Goal: Transaction & Acquisition: Purchase product/service

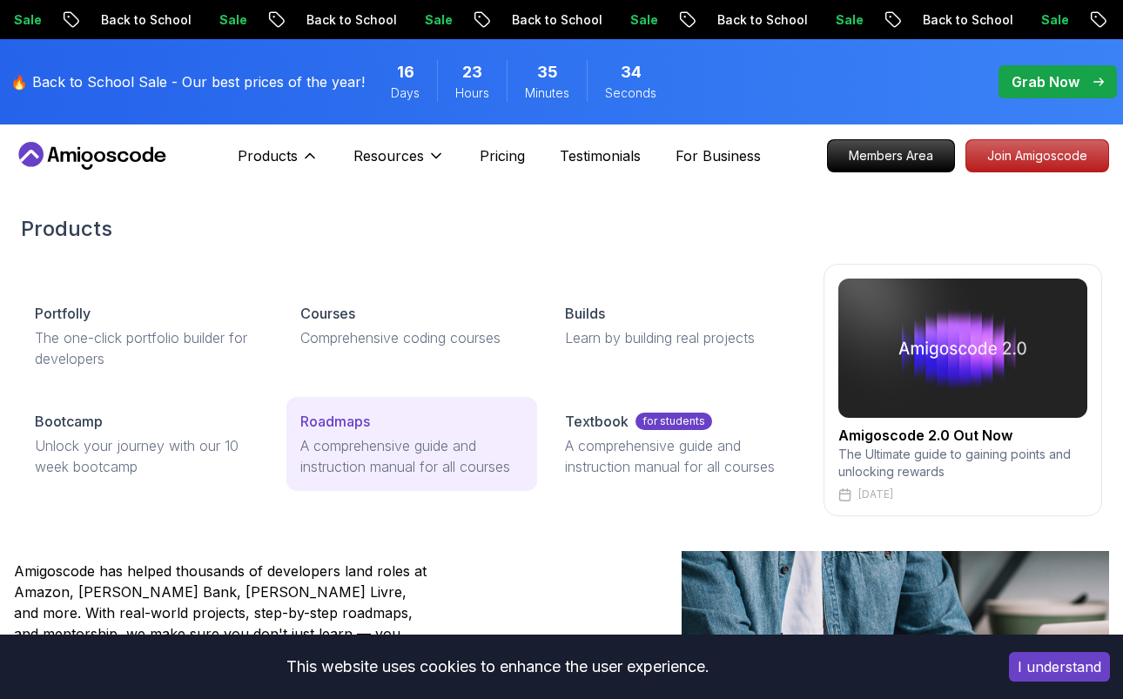
click at [344, 444] on p "A comprehensive guide and instruction manual for all courses" at bounding box center [412, 456] width 224 height 42
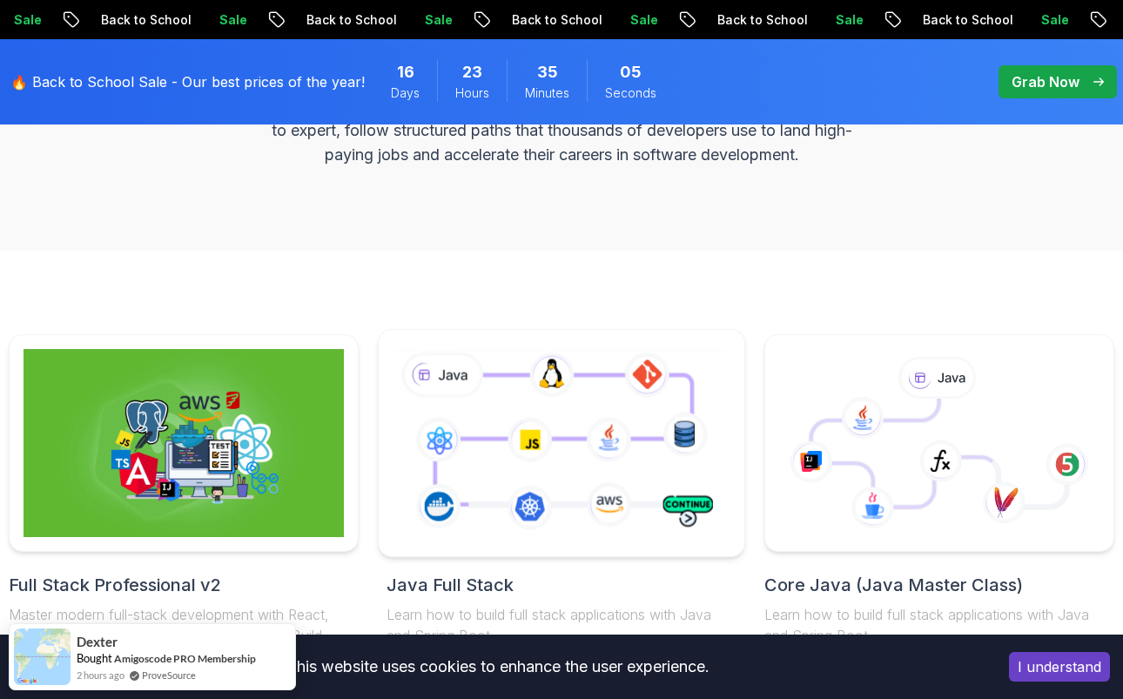
scroll to position [262, 0]
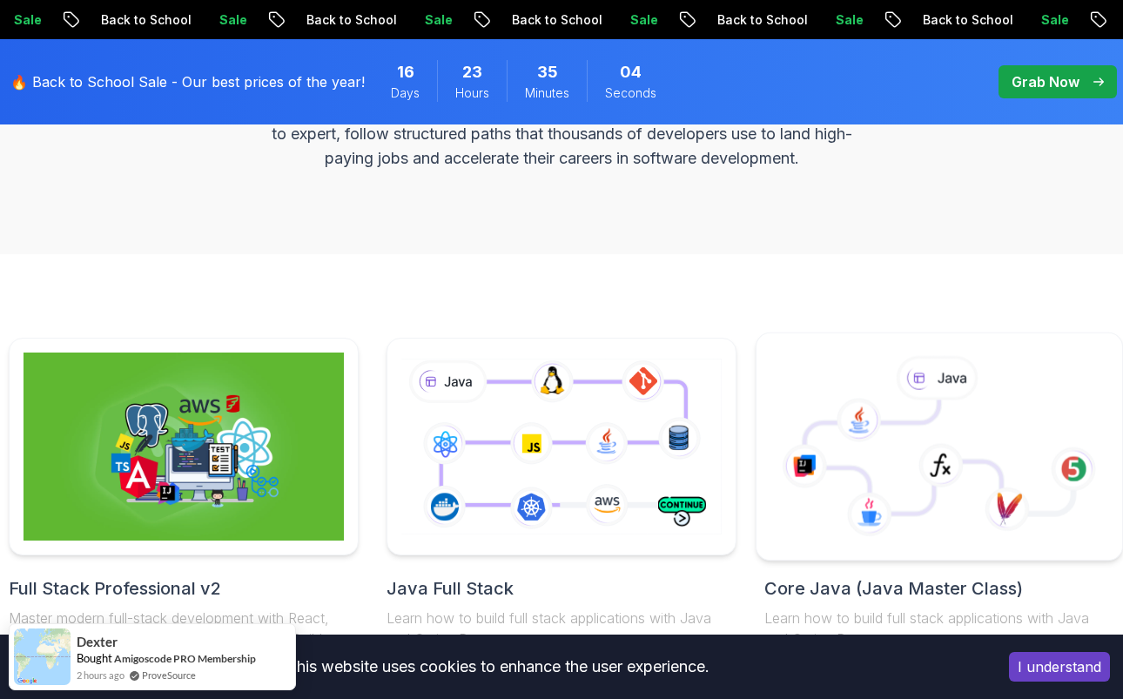
click at [978, 446] on icon at bounding box center [938, 457] width 269 height 114
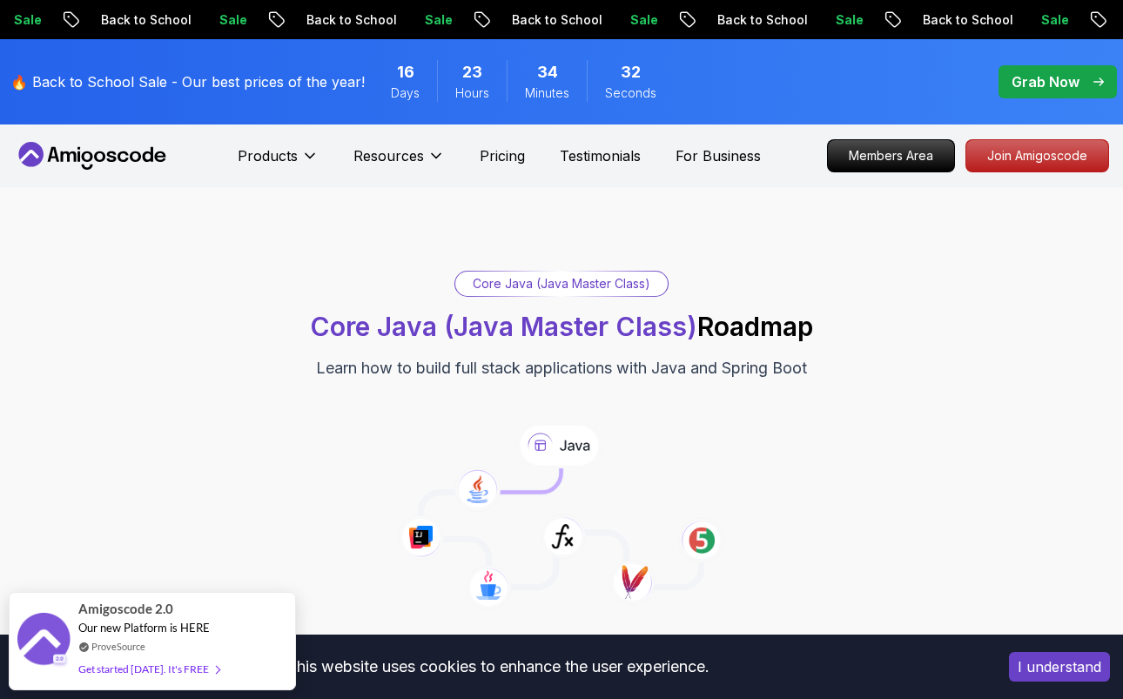
click at [85, 167] on icon at bounding box center [87, 167] width 11 height 5
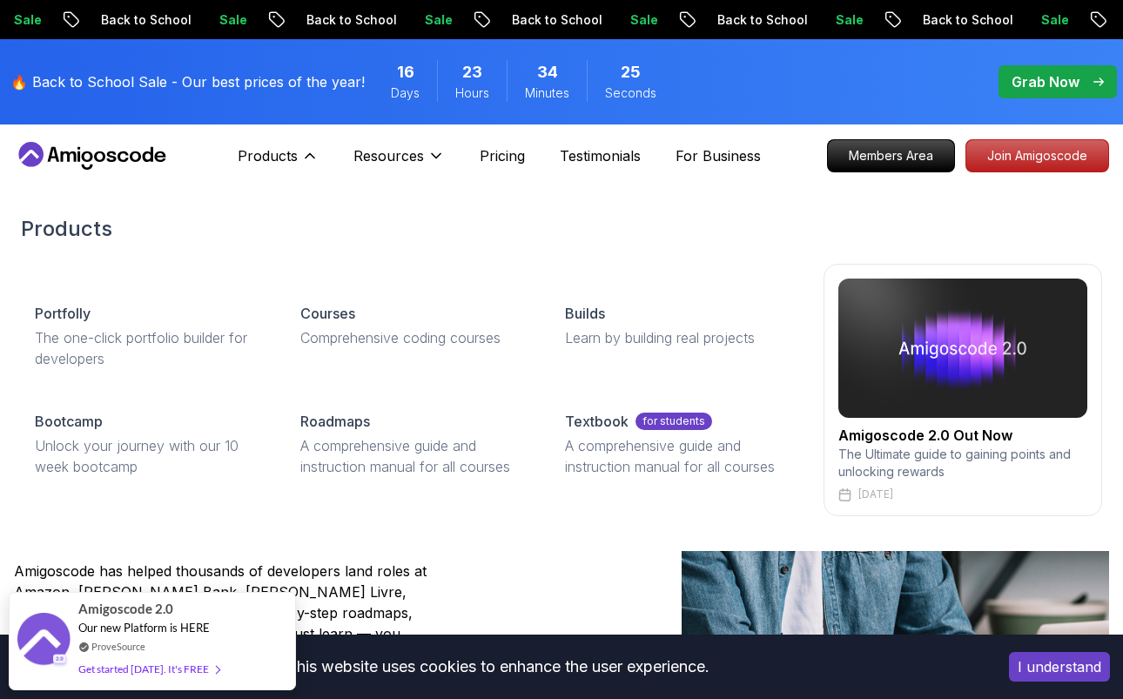
click at [924, 392] on img at bounding box center [962, 348] width 249 height 139
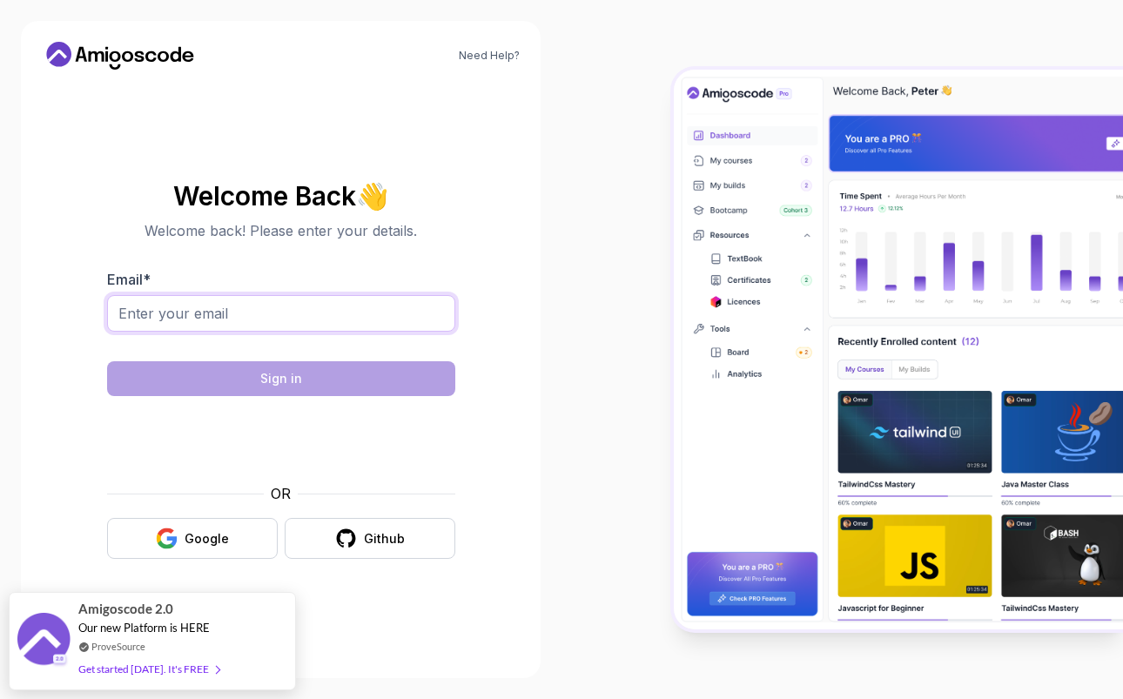
click at [151, 320] on input "Email *" at bounding box center [281, 313] width 348 height 37
type input "assel.kikbayeva.dev@gmail.com"
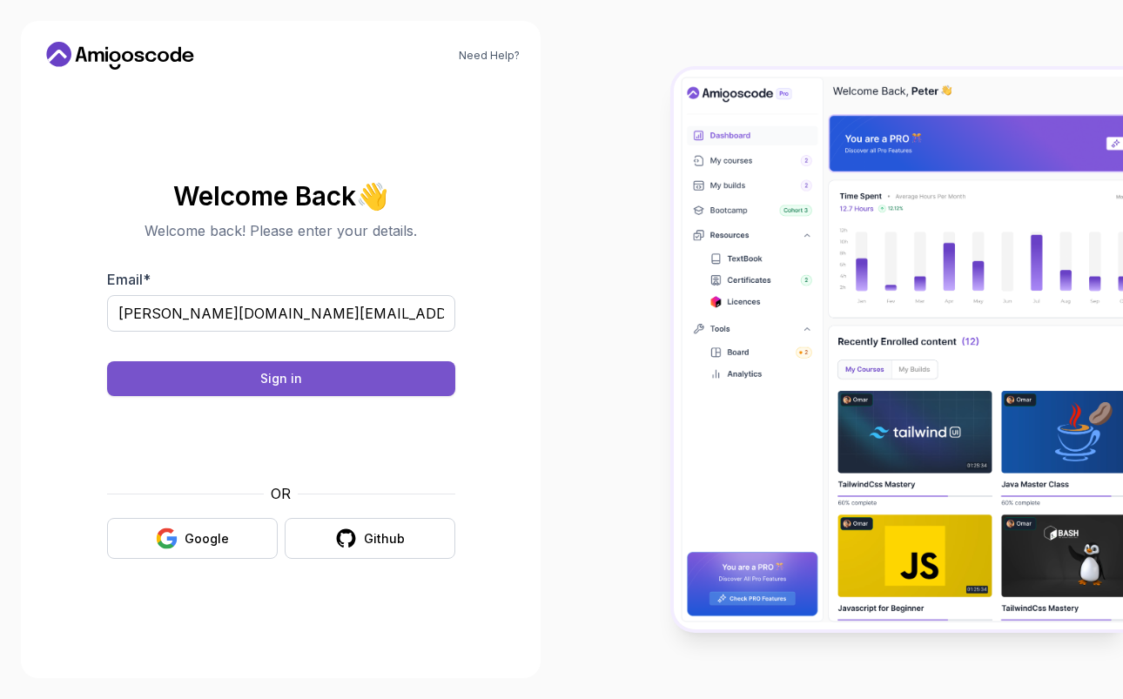
click at [292, 380] on div "Sign in" at bounding box center [281, 378] width 42 height 17
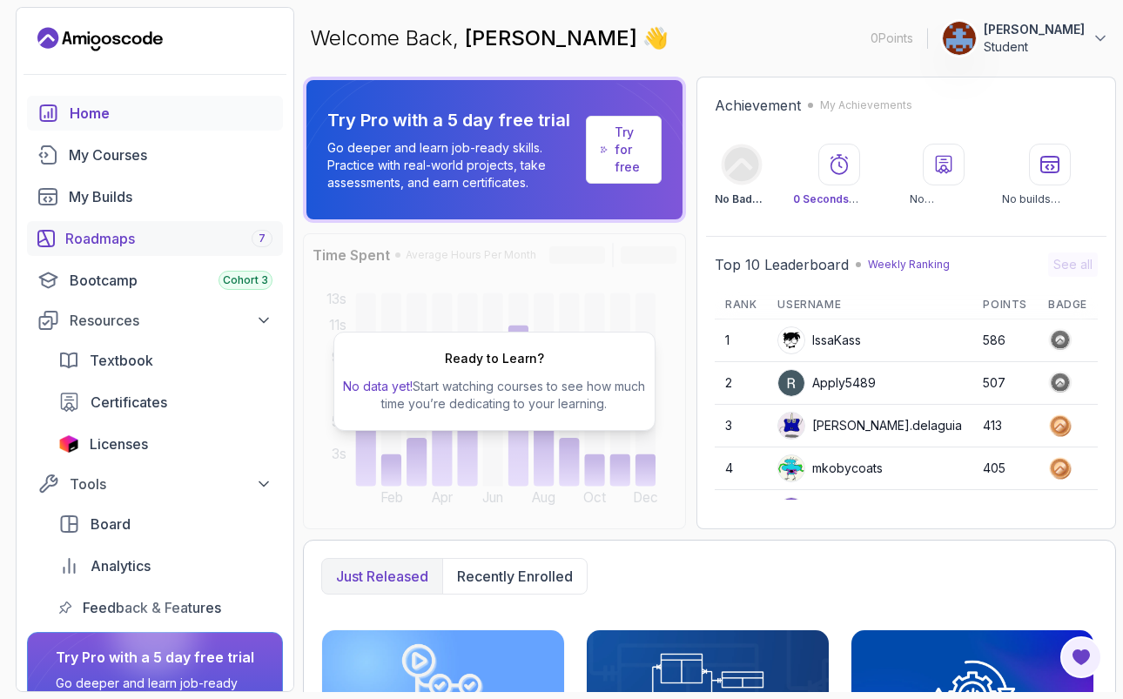
click at [265, 244] on span "7" at bounding box center [262, 239] width 7 height 14
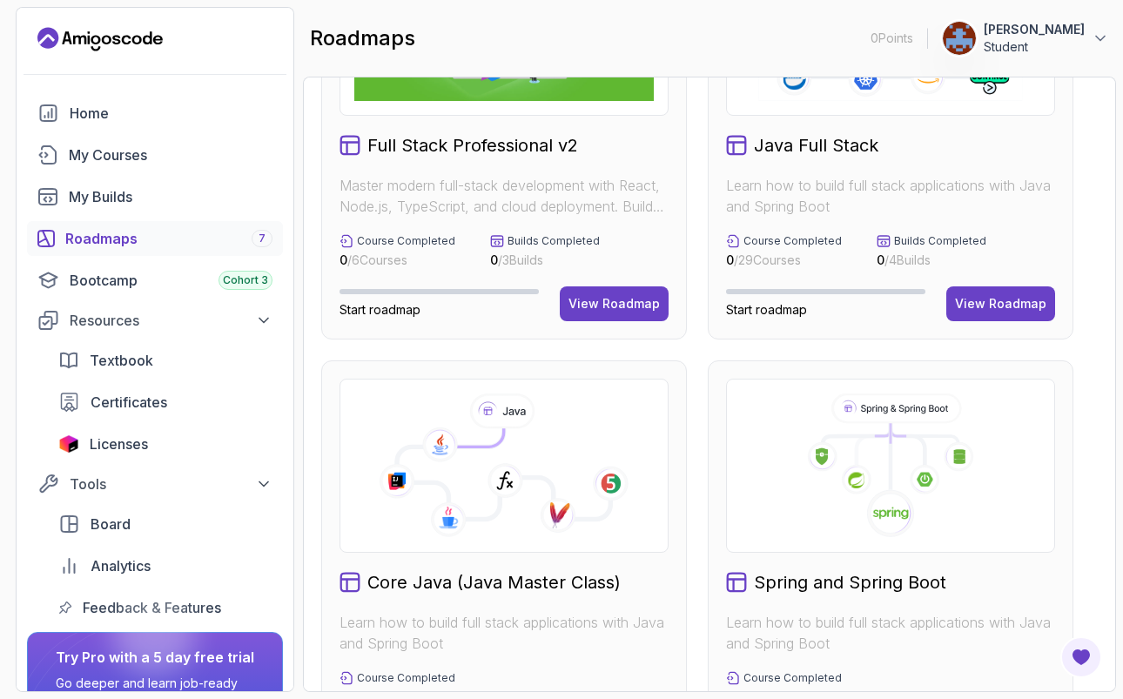
scroll to position [193, 0]
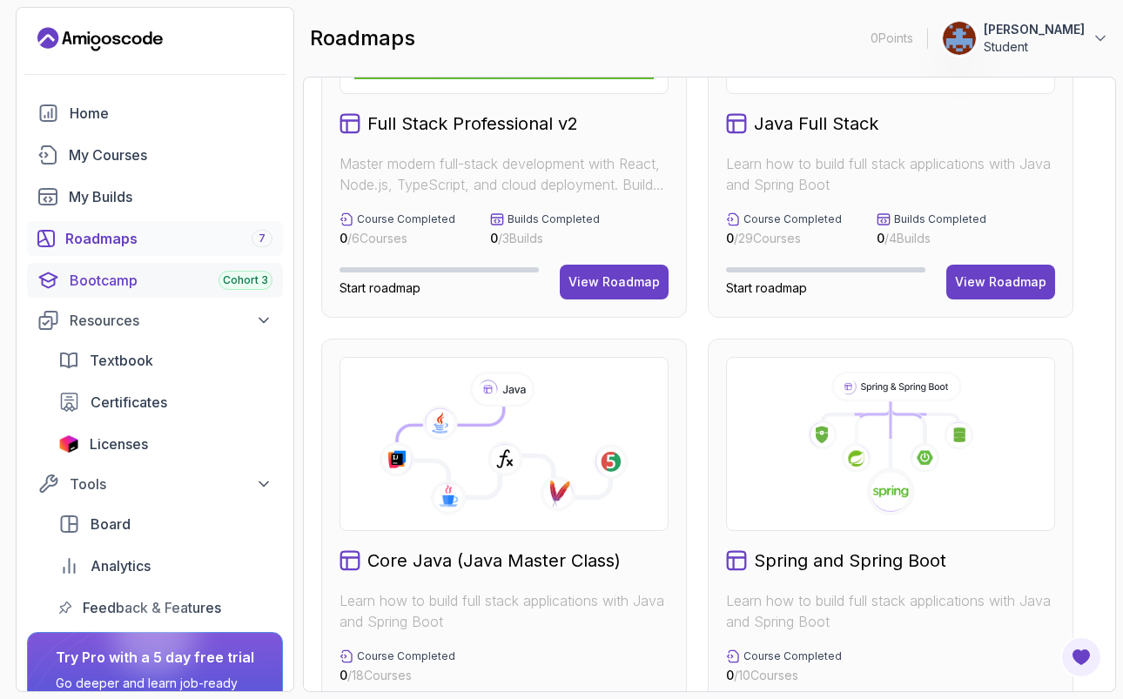
click at [265, 285] on span "Cohort 3" at bounding box center [245, 280] width 45 height 14
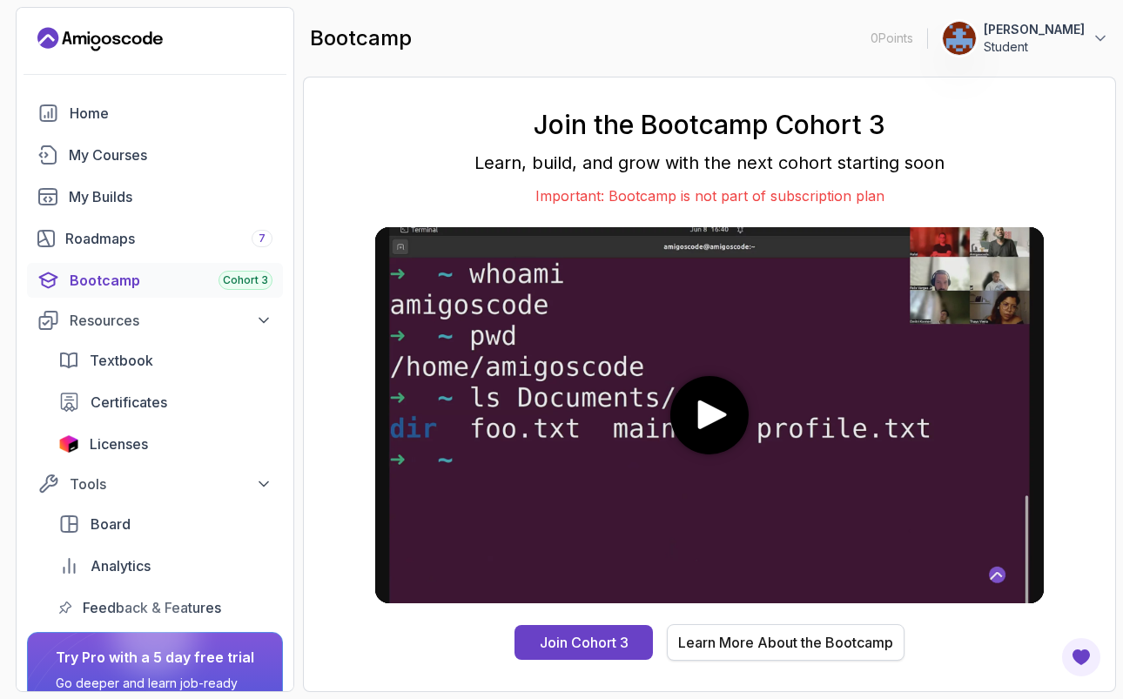
click at [803, 640] on div "Learn More About the Bootcamp" at bounding box center [785, 642] width 215 height 21
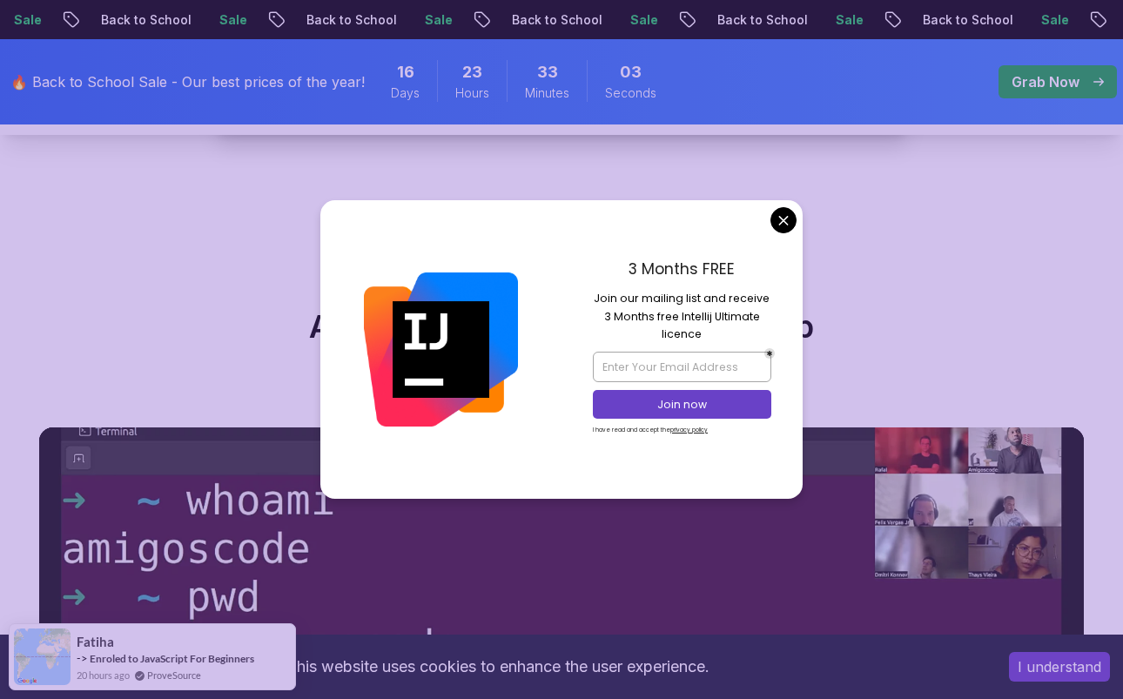
scroll to position [680, 0]
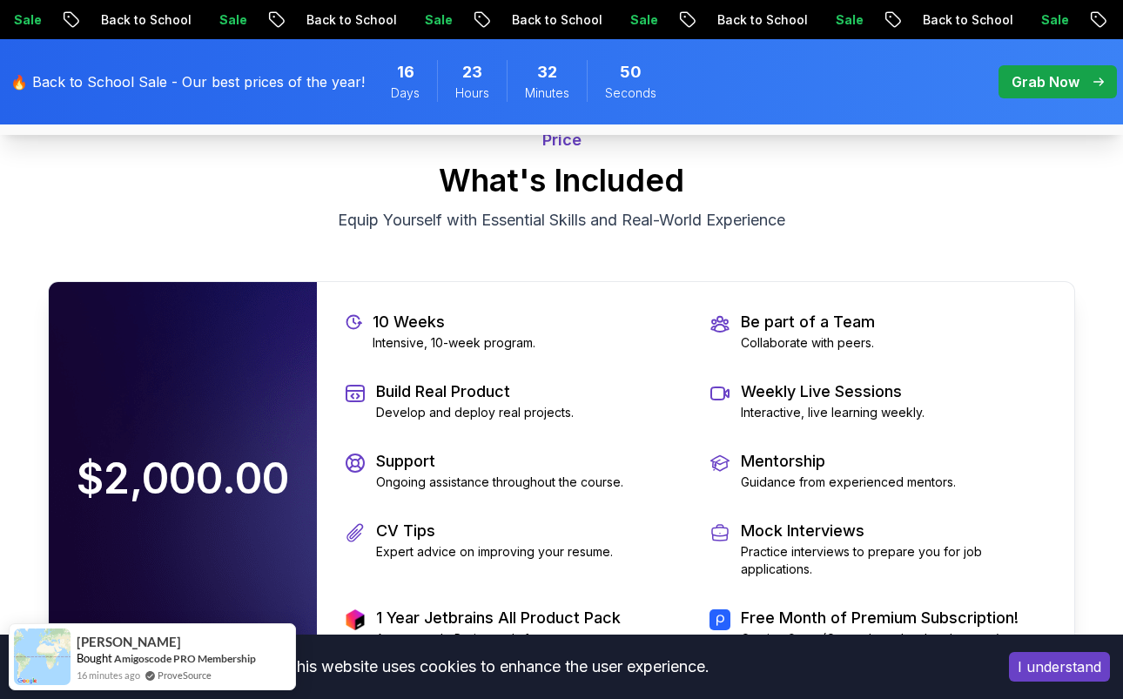
scroll to position [4015, 0]
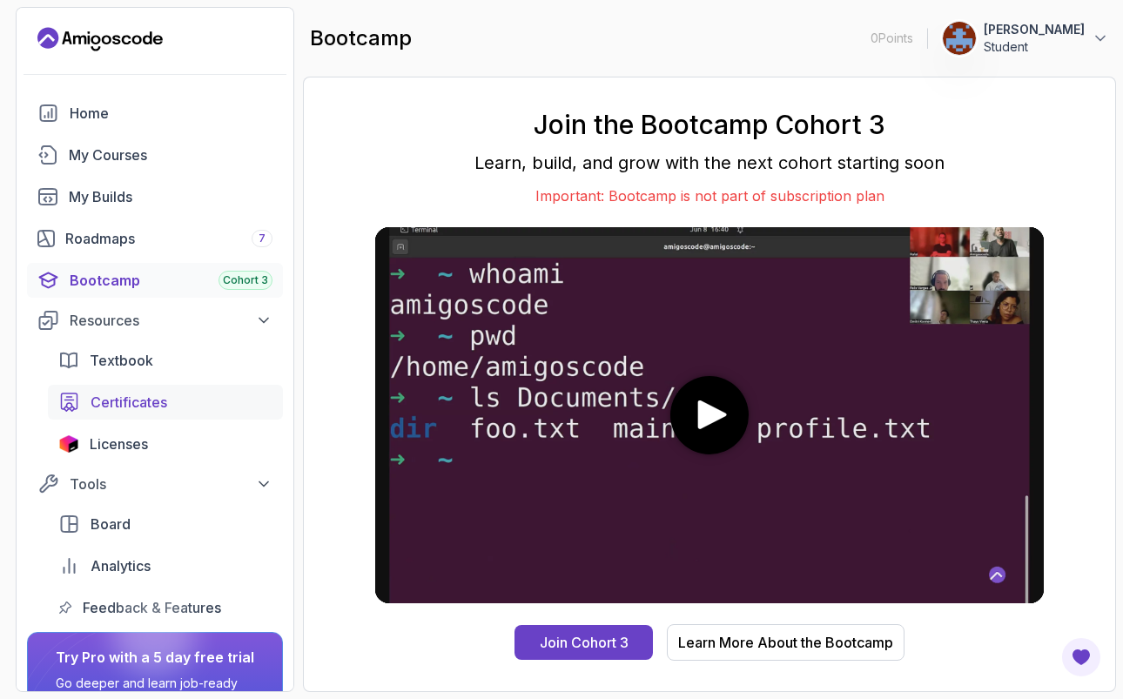
click at [137, 402] on span "Certificates" at bounding box center [129, 402] width 77 height 21
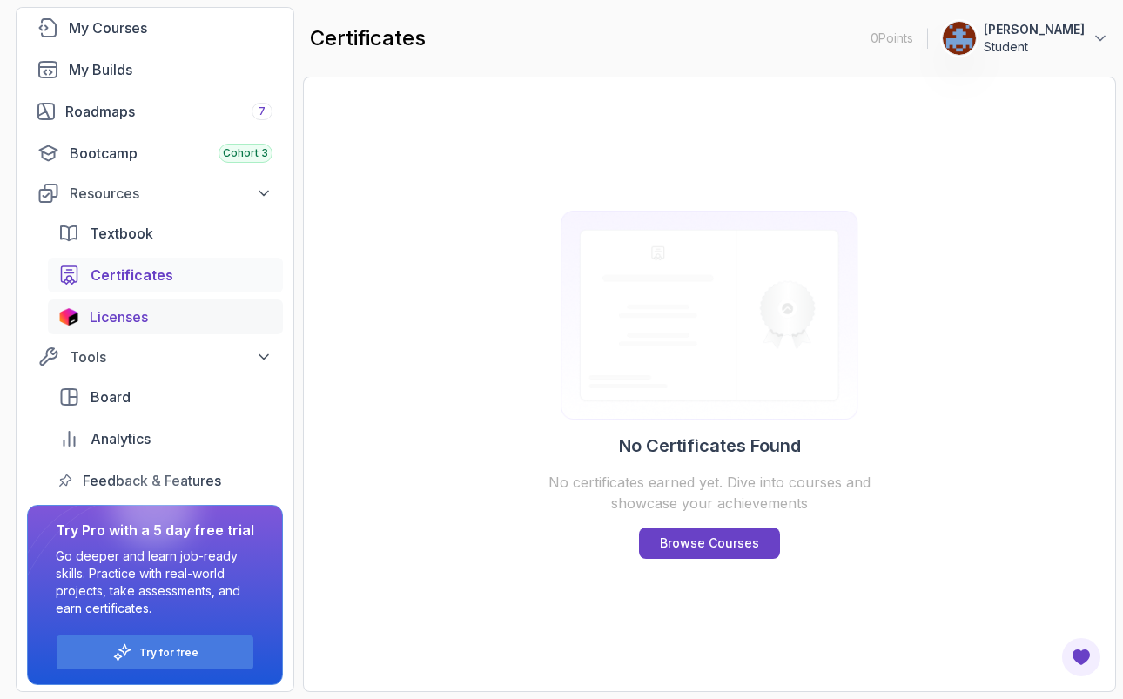
scroll to position [131, 0]
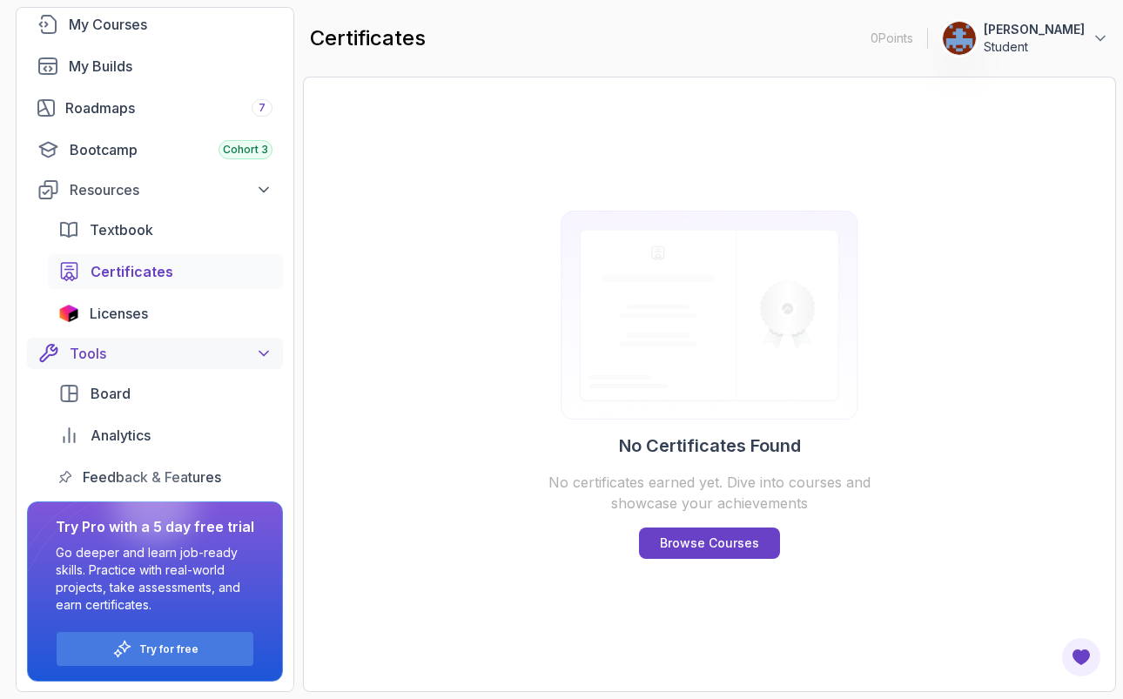
click at [265, 358] on icon at bounding box center [263, 353] width 17 height 17
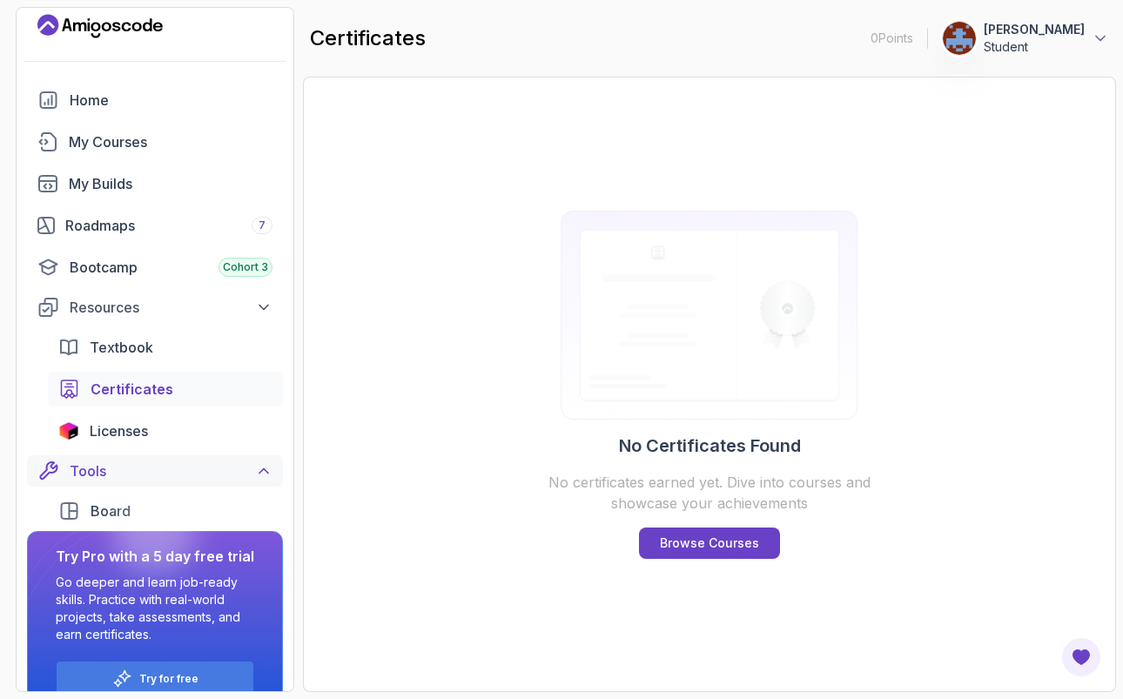
scroll to position [6, 0]
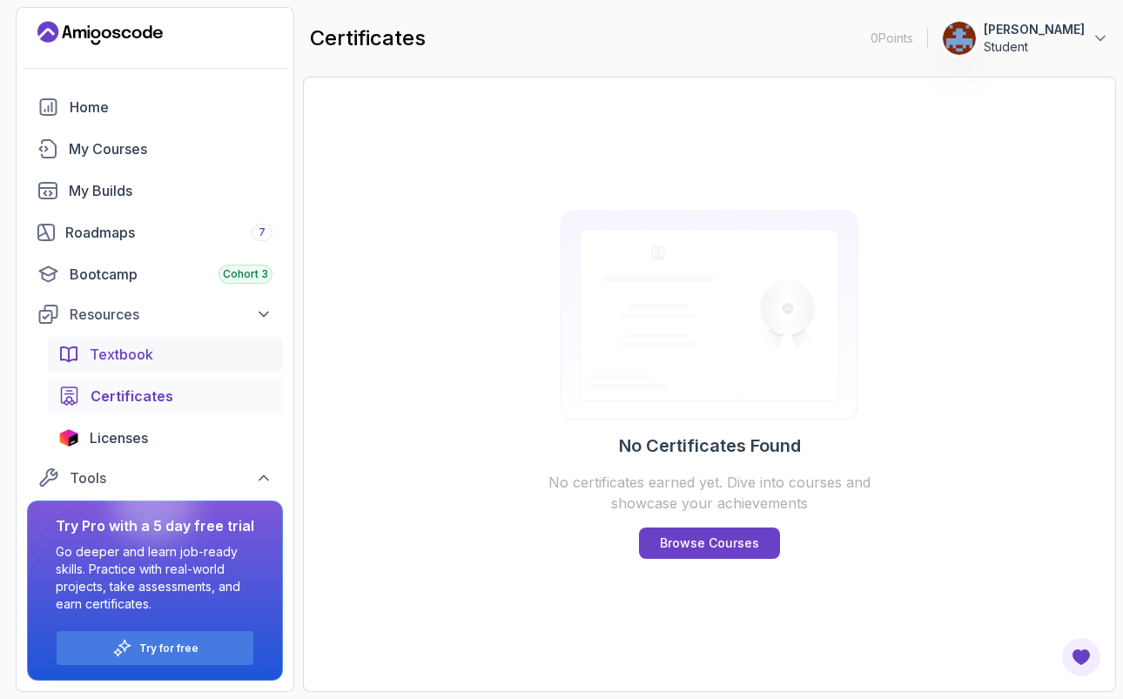
click at [136, 356] on span "Textbook" at bounding box center [122, 354] width 64 height 21
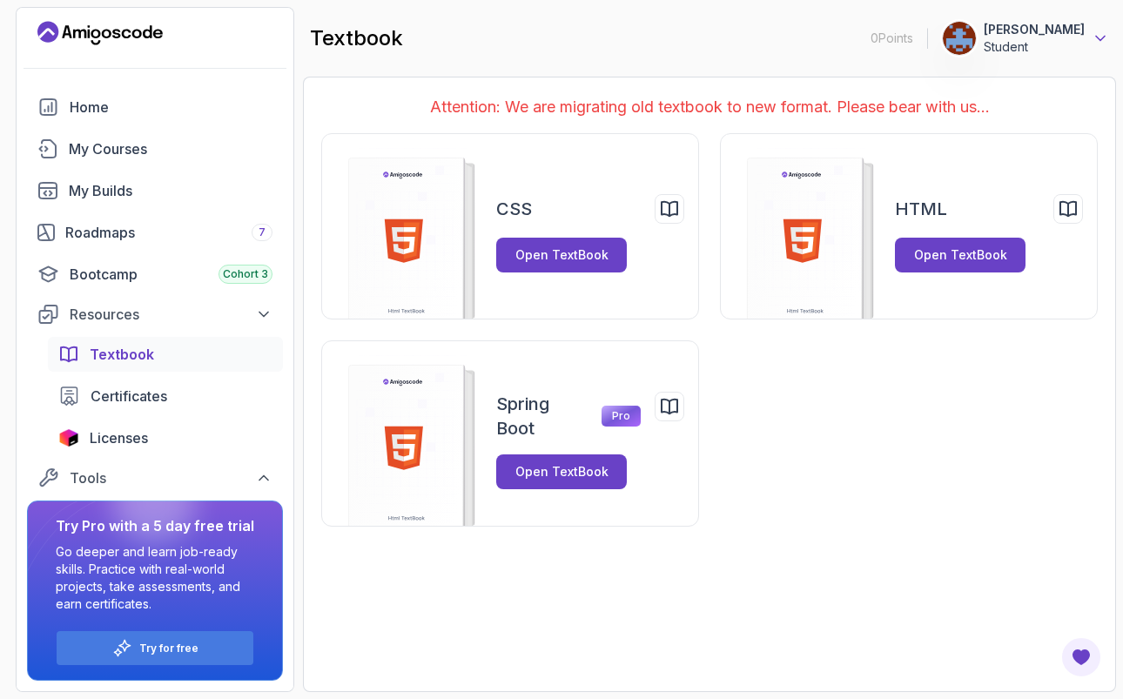
click at [1106, 44] on icon at bounding box center [1100, 38] width 17 height 17
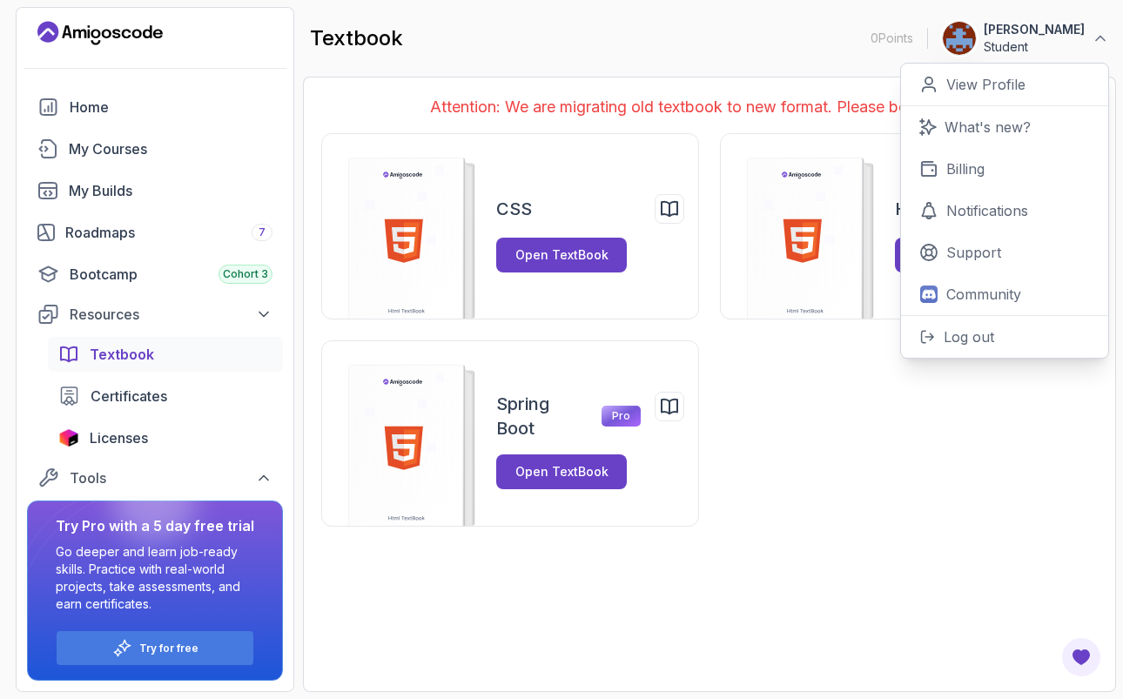
click at [904, 491] on div "CSS Open TextBook HTML Open TextBook Spring Boot Pro Open TextBook" at bounding box center [709, 329] width 776 height 393
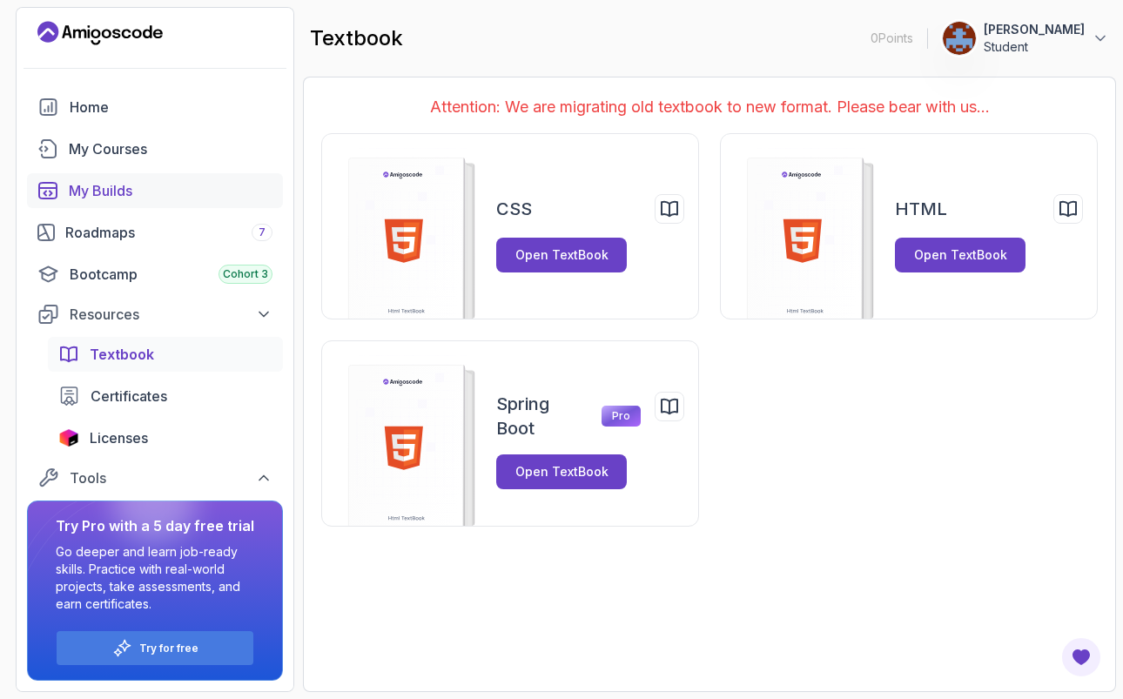
click at [119, 190] on div "My Builds" at bounding box center [171, 190] width 204 height 21
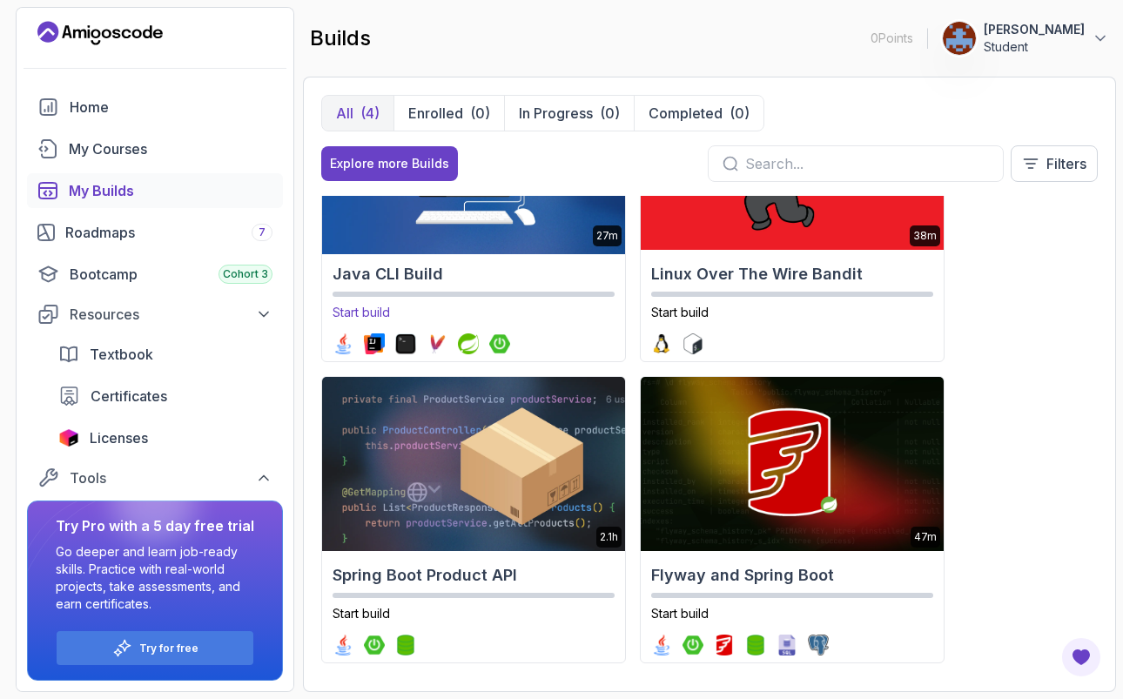
scroll to position [131, 0]
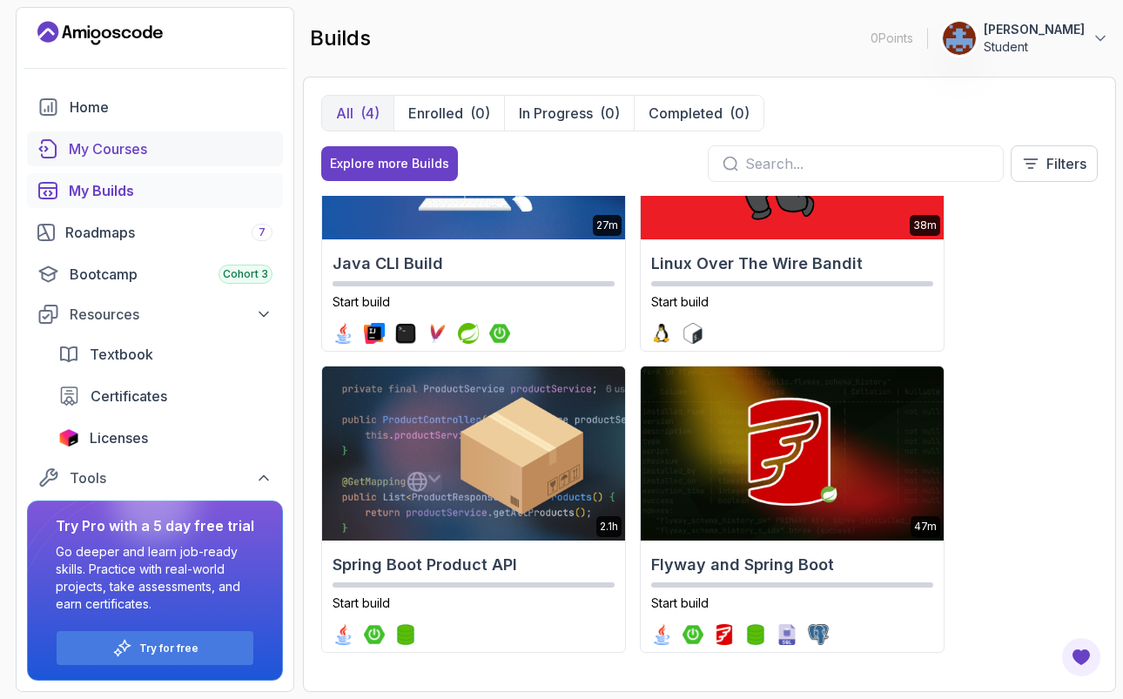
click at [131, 150] on div "My Courses" at bounding box center [171, 148] width 204 height 21
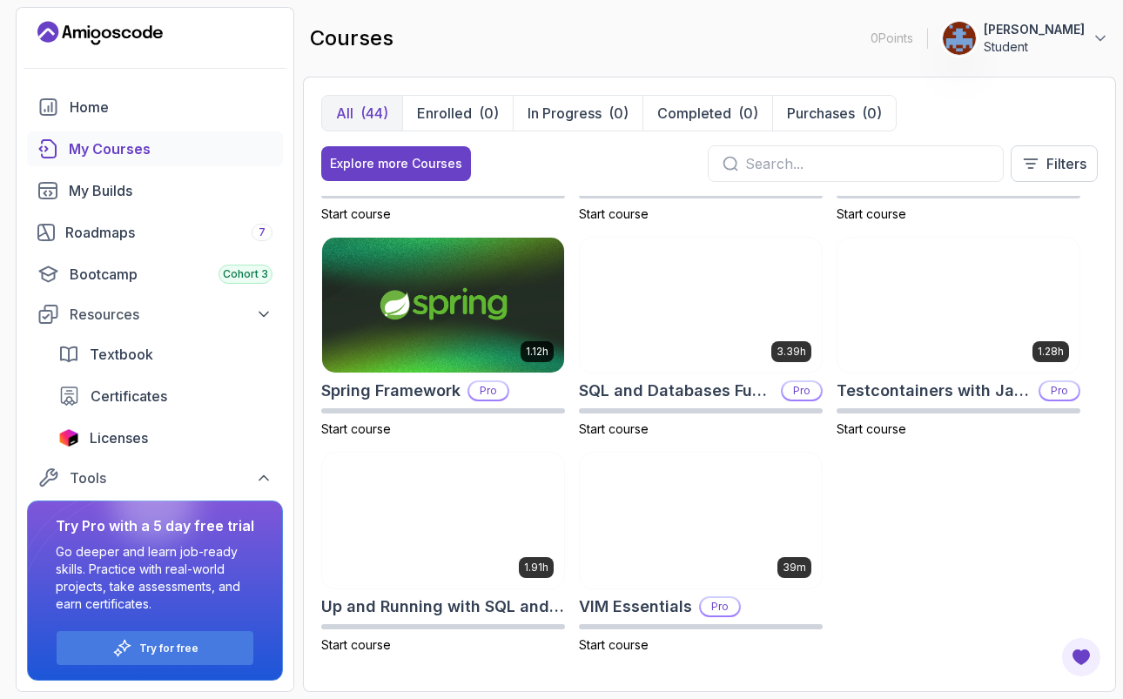
scroll to position [2761, 0]
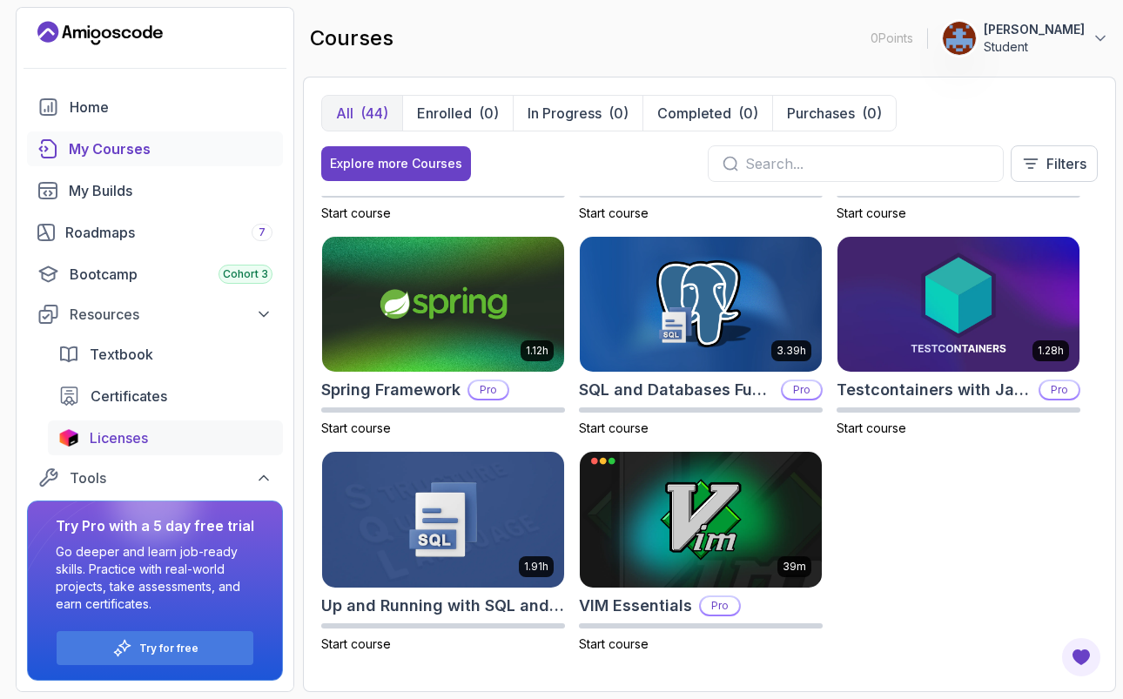
click at [143, 437] on span "Licenses" at bounding box center [119, 437] width 58 height 21
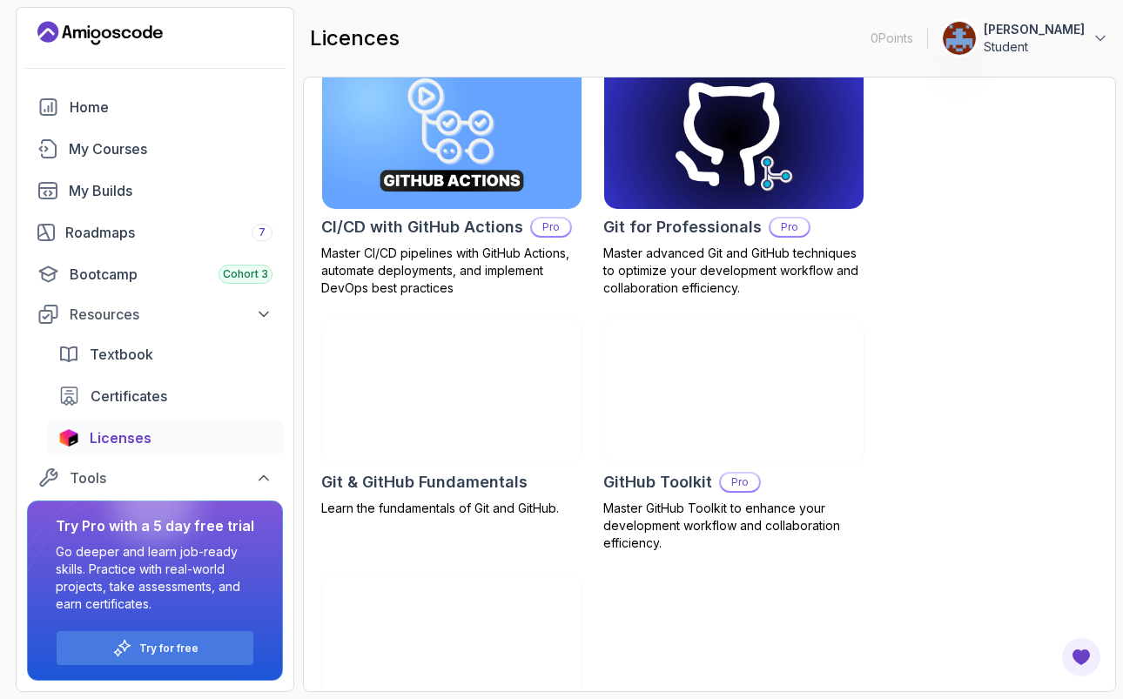
scroll to position [693, 0]
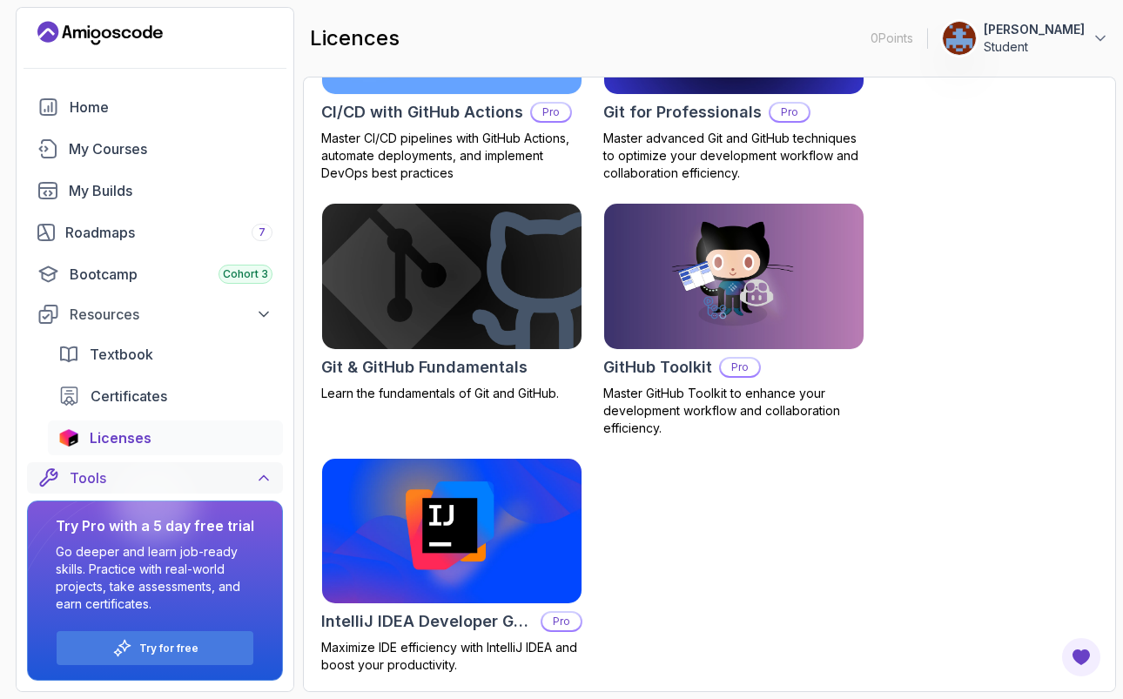
click at [265, 480] on icon at bounding box center [263, 477] width 17 height 17
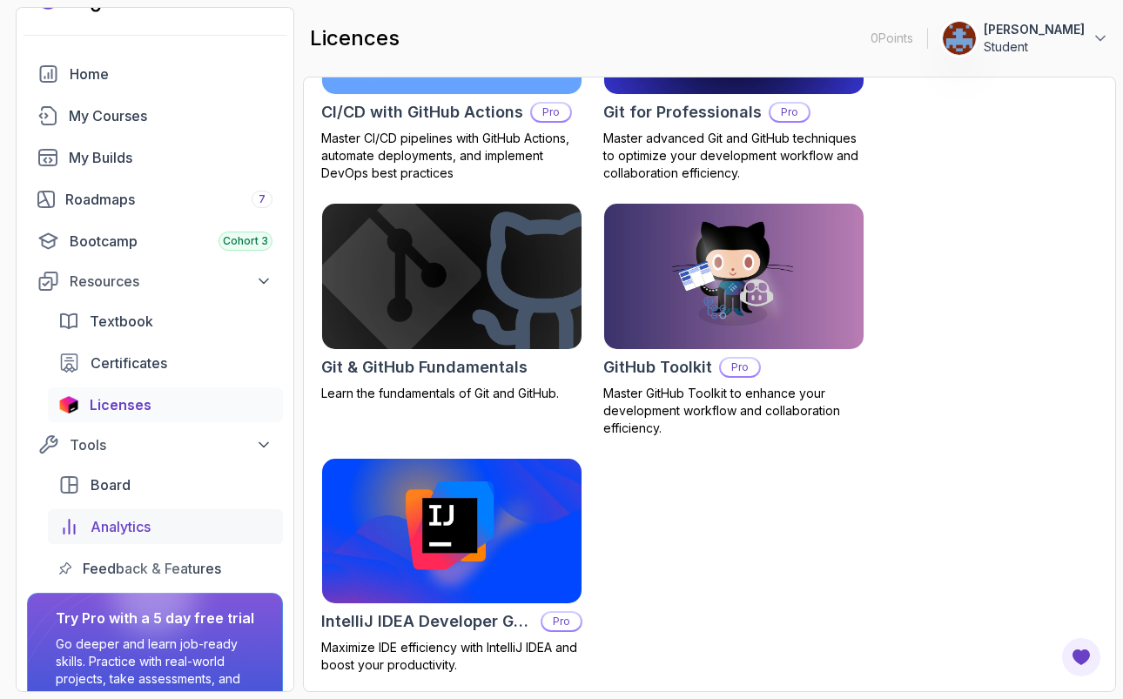
scroll to position [0, 0]
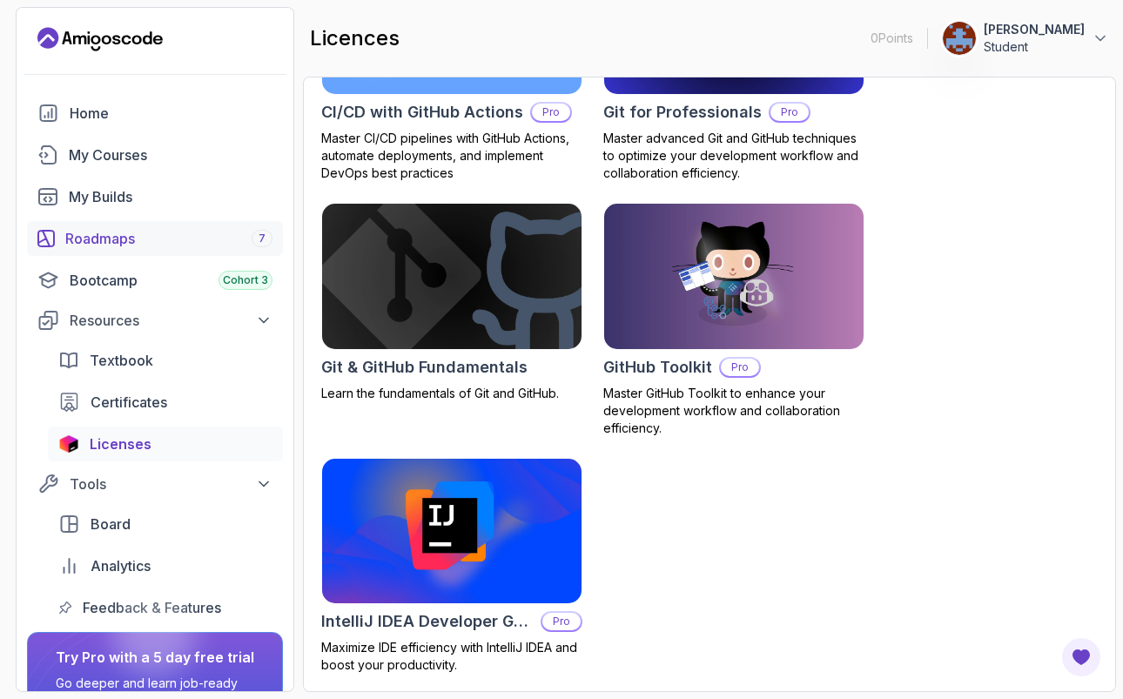
click at [122, 238] on div "Roadmaps 7" at bounding box center [168, 238] width 207 height 21
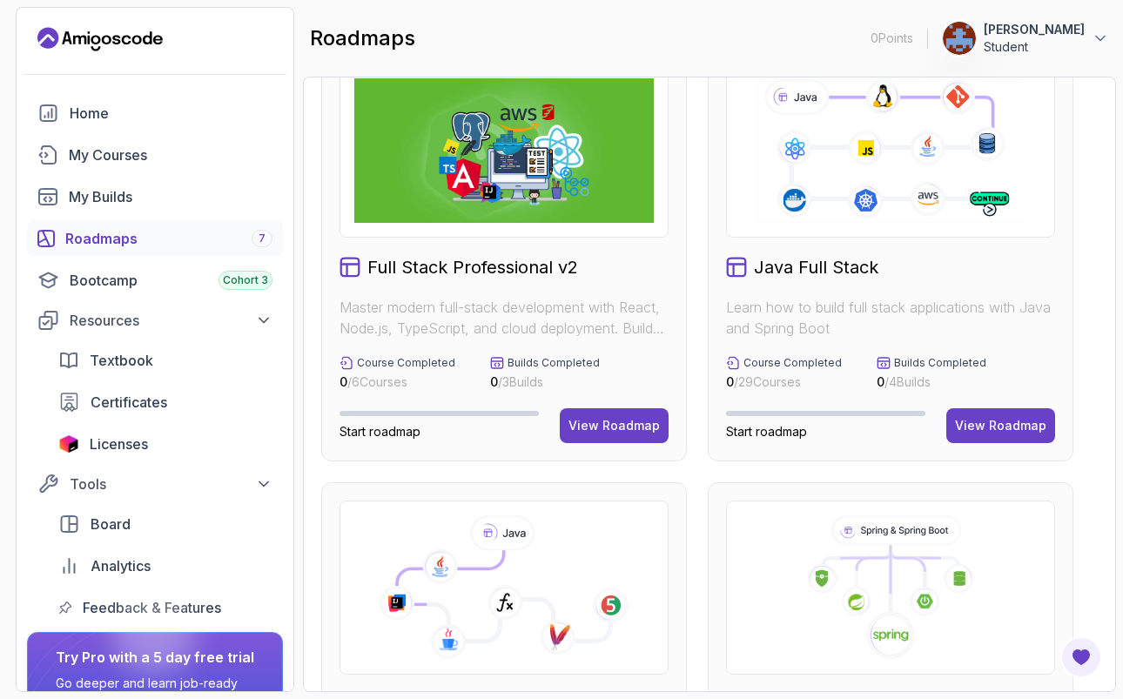
scroll to position [287, 0]
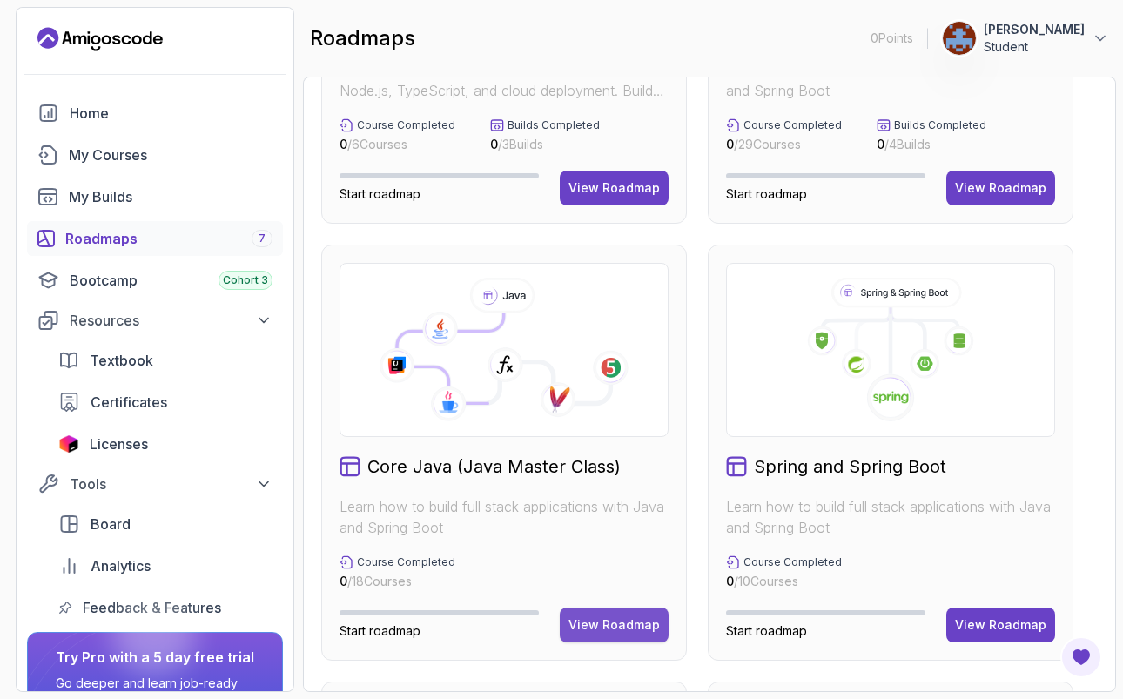
click at [640, 627] on div "View Roadmap" at bounding box center [613, 624] width 91 height 17
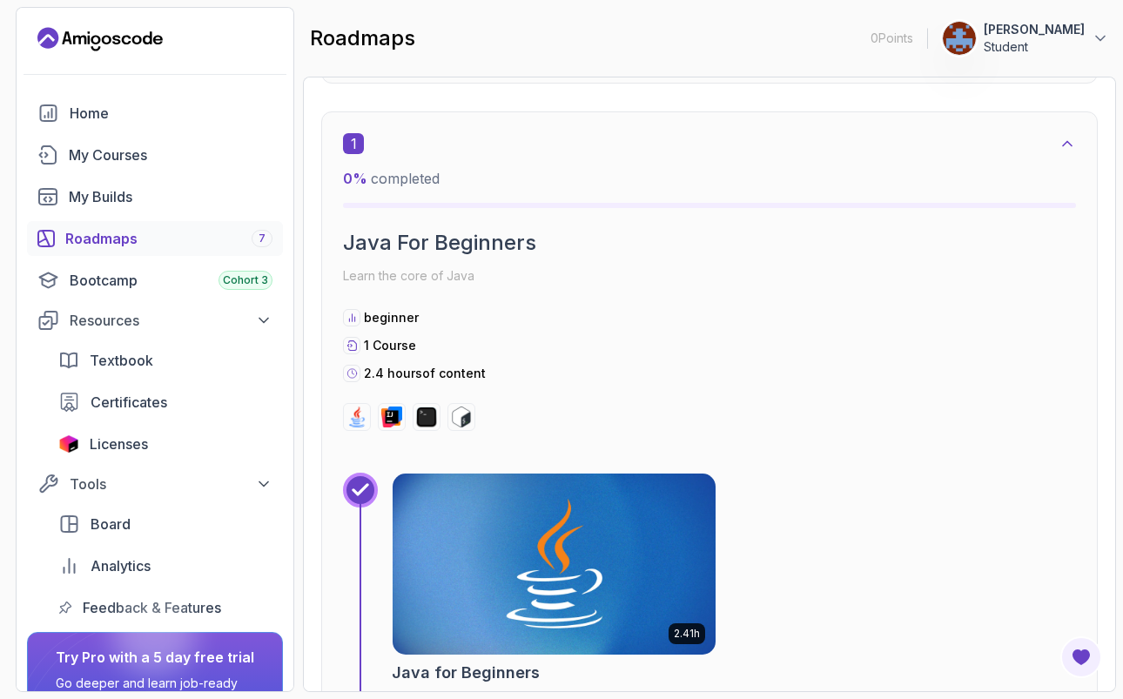
scroll to position [380, 0]
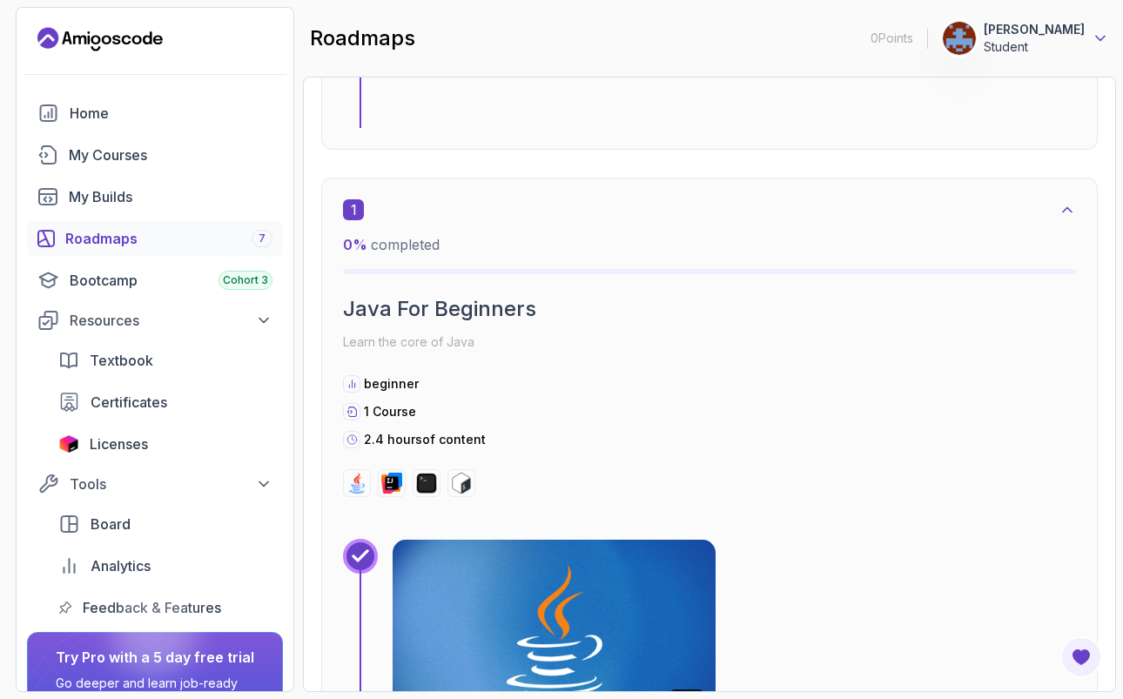
click at [1104, 34] on icon at bounding box center [1100, 38] width 17 height 17
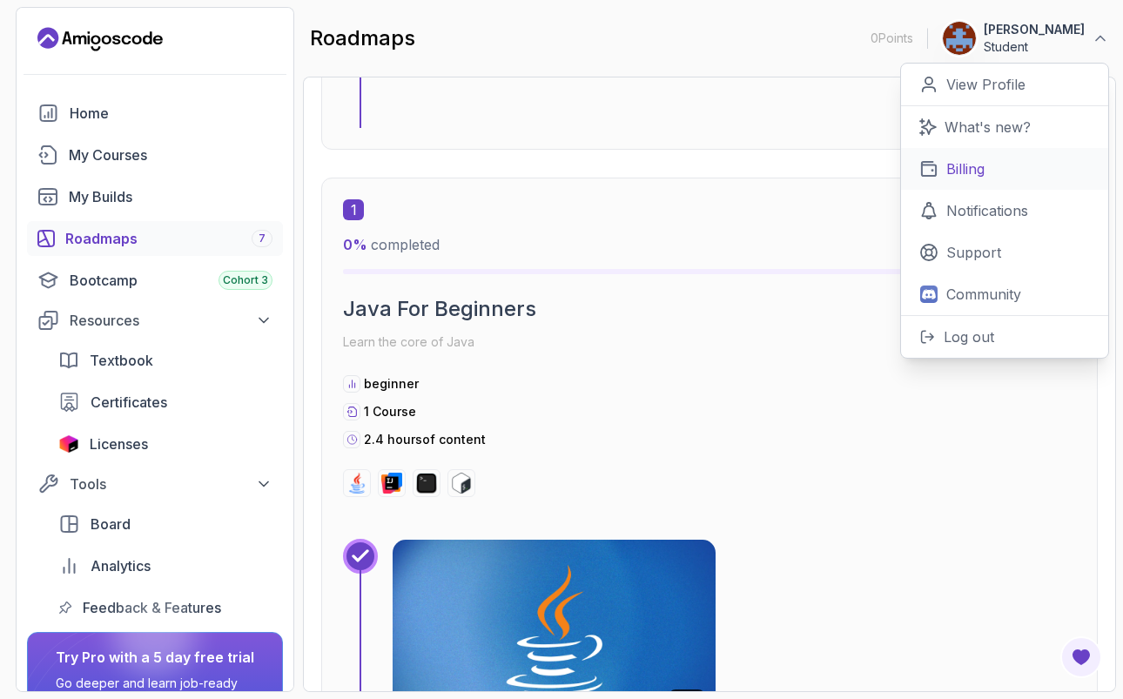
click at [977, 170] on p "Billing" at bounding box center [965, 168] width 38 height 21
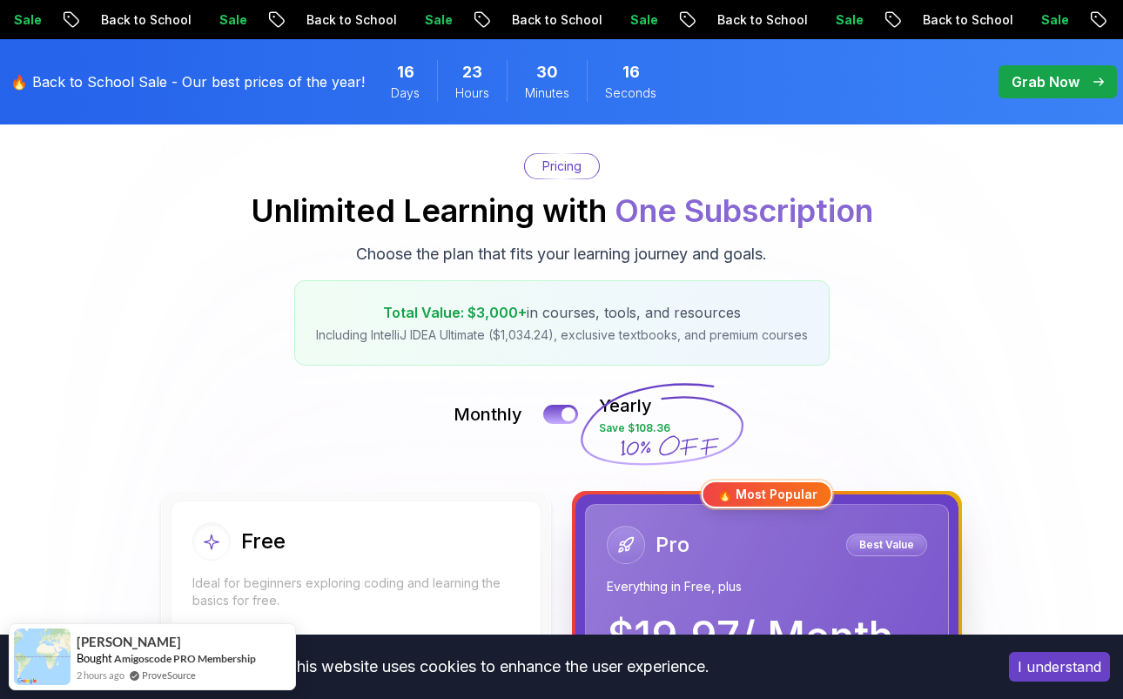
scroll to position [142, 0]
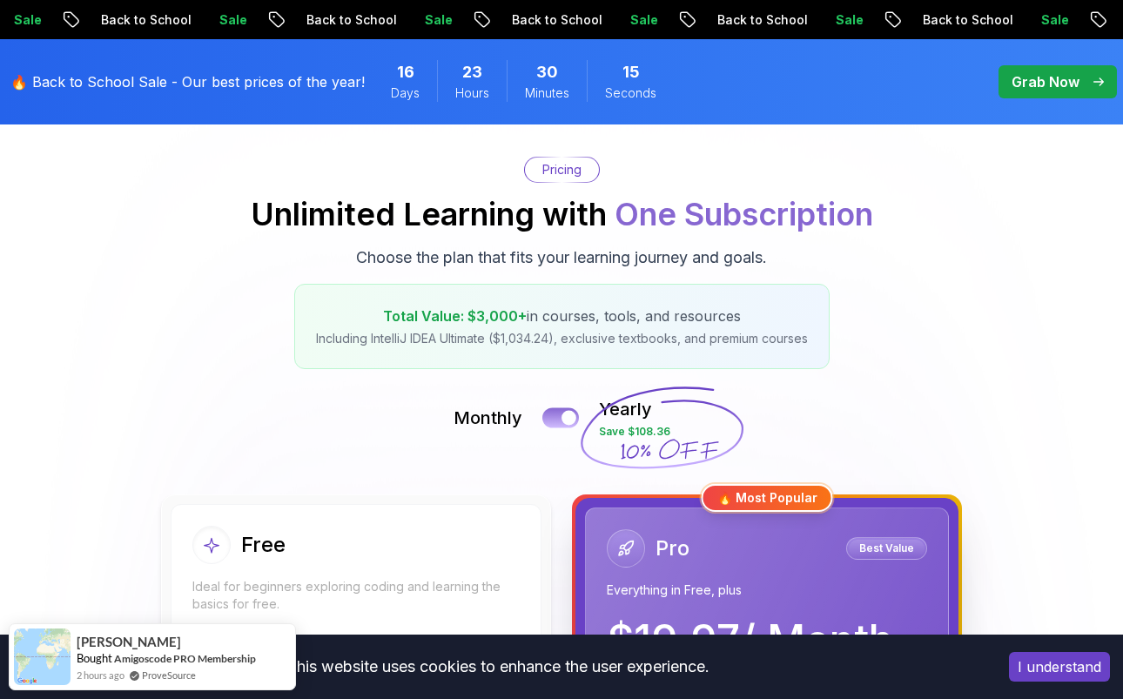
click at [556, 421] on button at bounding box center [560, 417] width 37 height 20
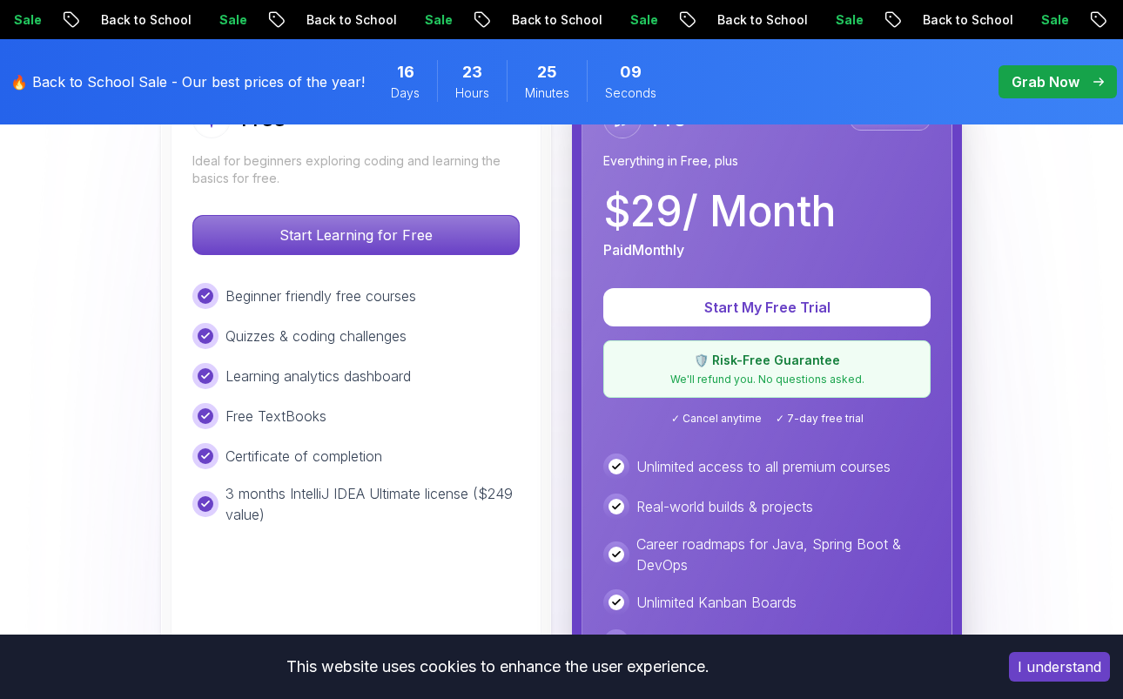
scroll to position [574, 0]
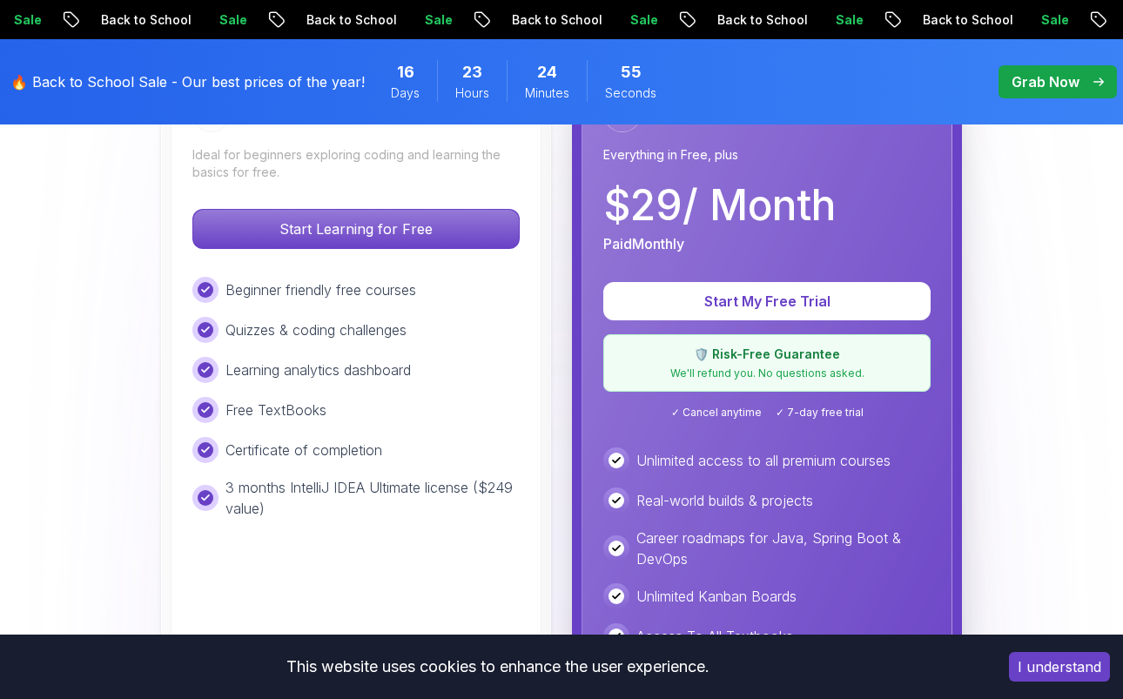
click at [1031, 77] on p "Grab Now" at bounding box center [1046, 81] width 68 height 21
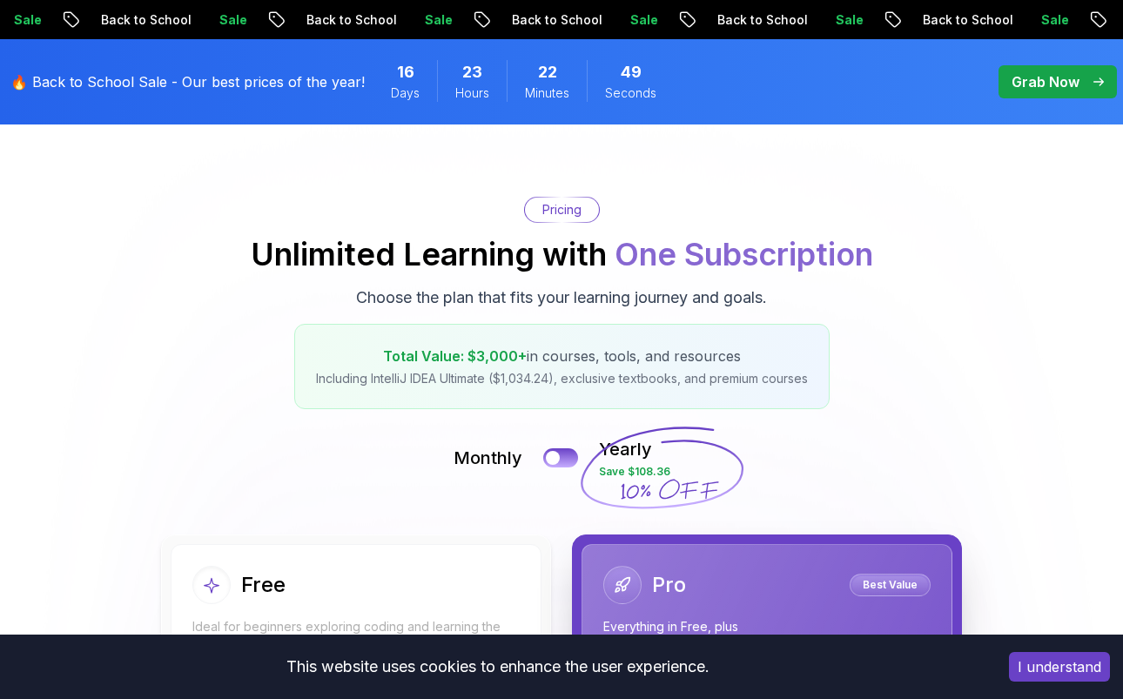
scroll to position [126, 0]
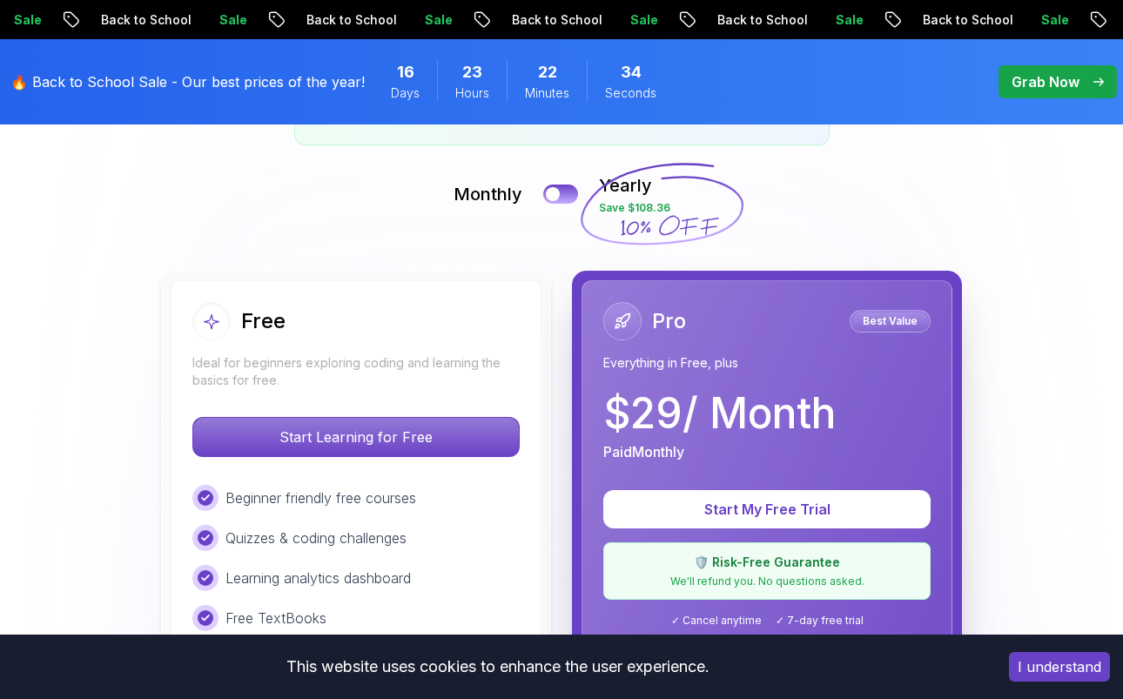
scroll to position [405, 0]
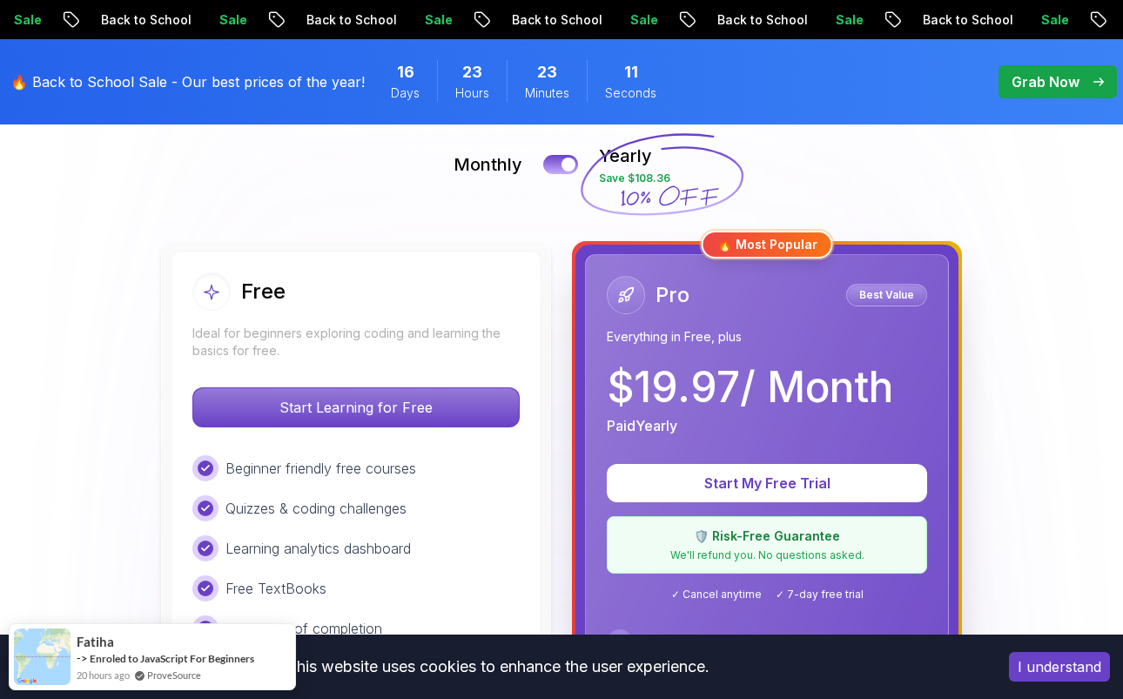
scroll to position [385, 0]
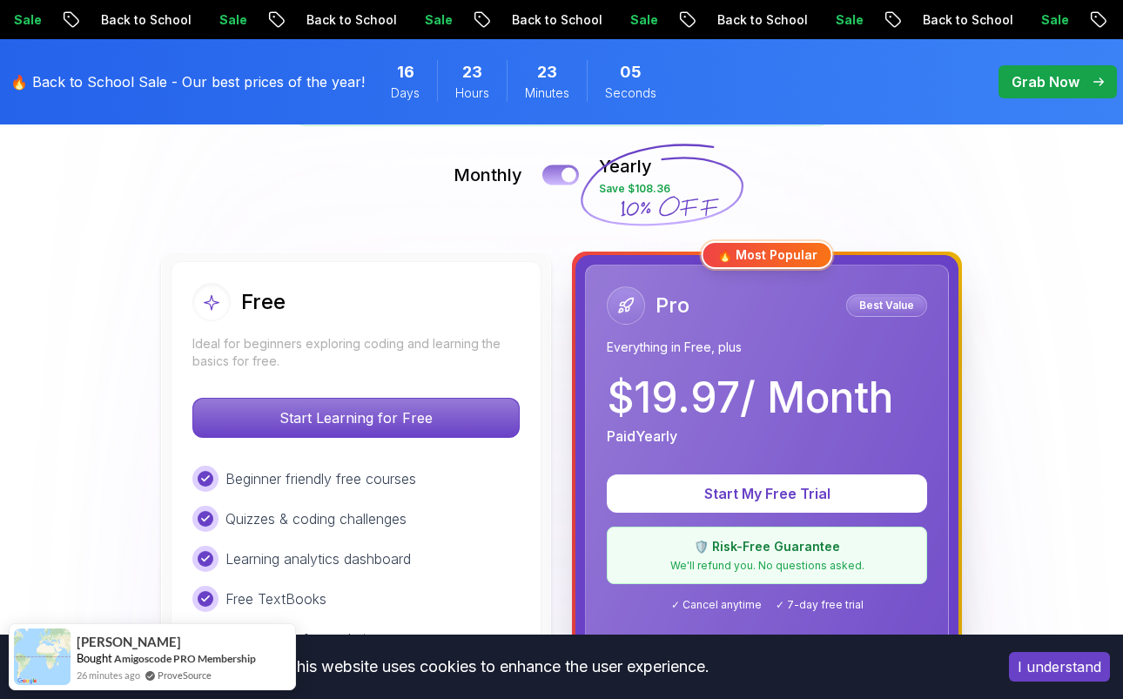
click at [565, 175] on div at bounding box center [568, 175] width 15 height 15
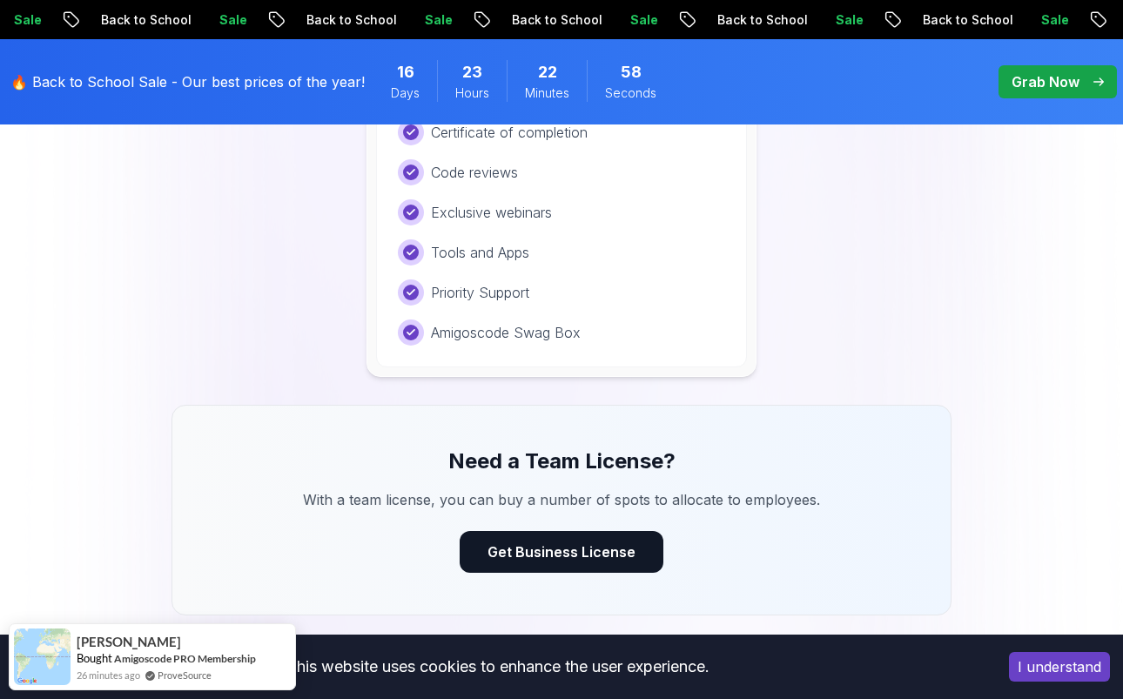
scroll to position [1703, 0]
